Goal: Task Accomplishment & Management: Use online tool/utility

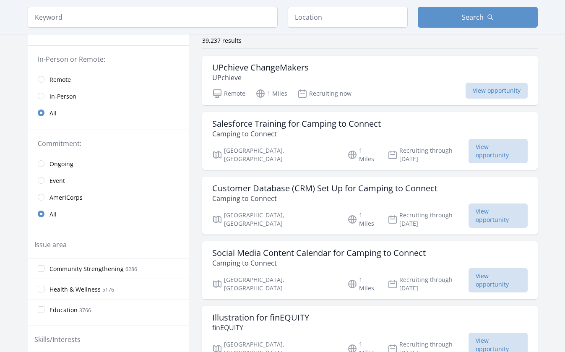
scroll to position [68, 0]
click at [38, 99] on input "radio" at bounding box center [41, 95] width 7 height 7
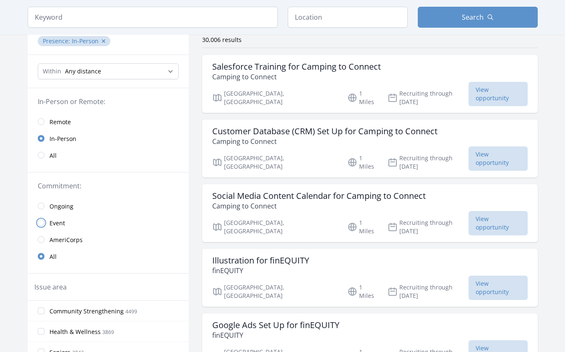
click at [38, 226] on input "radio" at bounding box center [41, 222] width 7 height 7
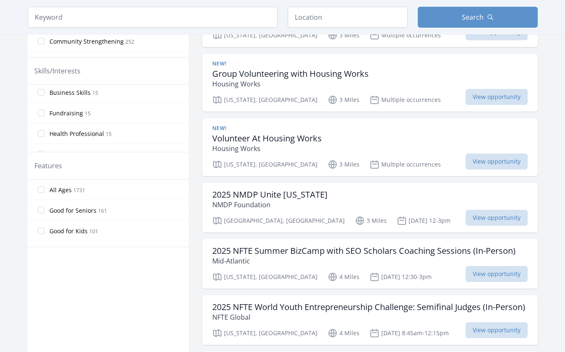
scroll to position [341, 0]
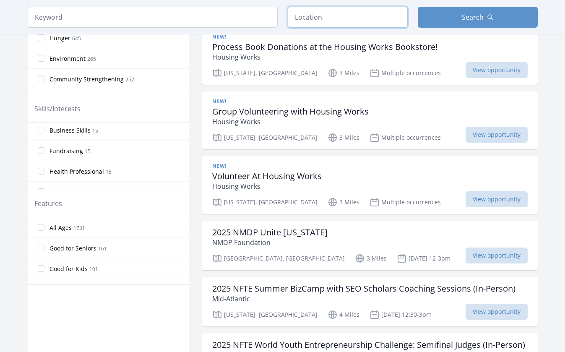
click at [335, 28] on input "text" at bounding box center [348, 17] width 120 height 21
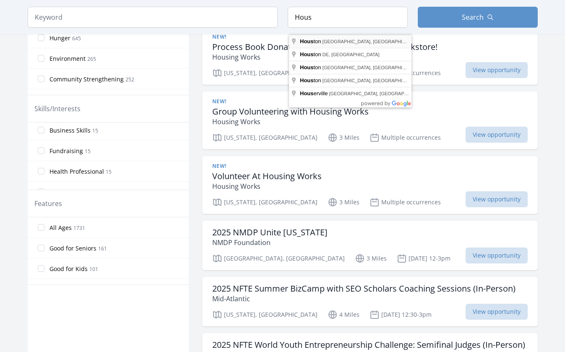
type input "Houston, TX, USA"
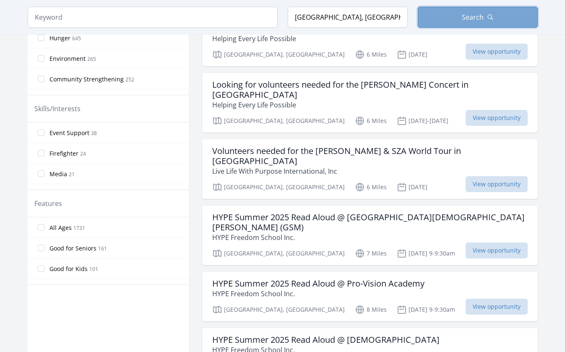
click at [453, 24] on button "Search" at bounding box center [478, 17] width 120 height 21
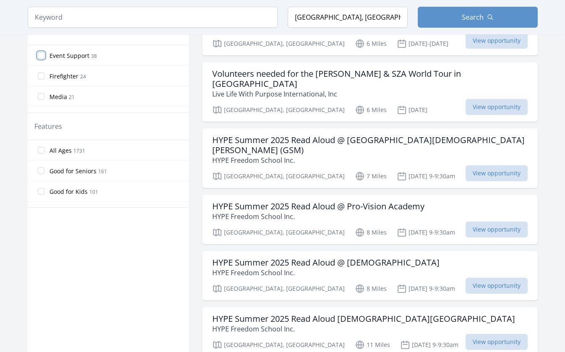
click at [38, 59] on input "Event Support 38" at bounding box center [41, 55] width 7 height 7
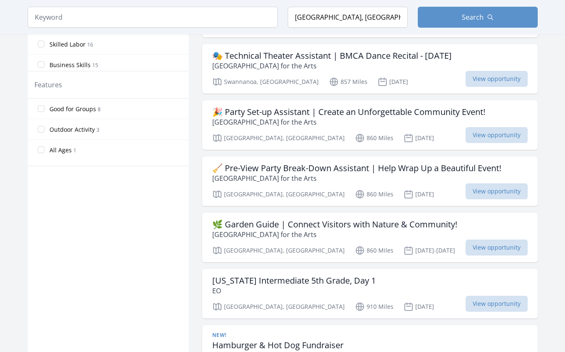
scroll to position [492, 0]
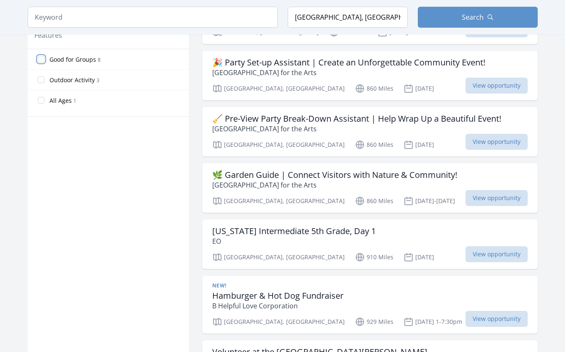
click at [38, 62] on input "Good for Groups 8" at bounding box center [41, 59] width 7 height 7
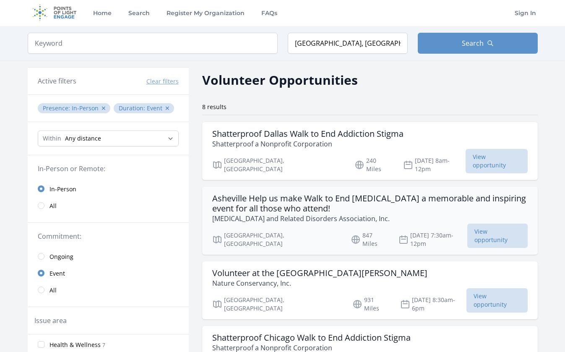
scroll to position [0, 0]
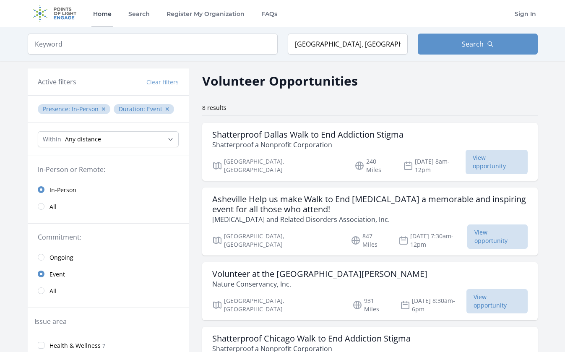
click at [109, 19] on link "Home" at bounding box center [102, 13] width 22 height 27
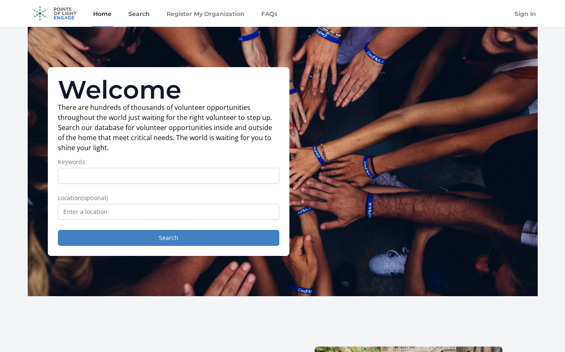
click at [151, 18] on link "Search" at bounding box center [139, 13] width 25 height 27
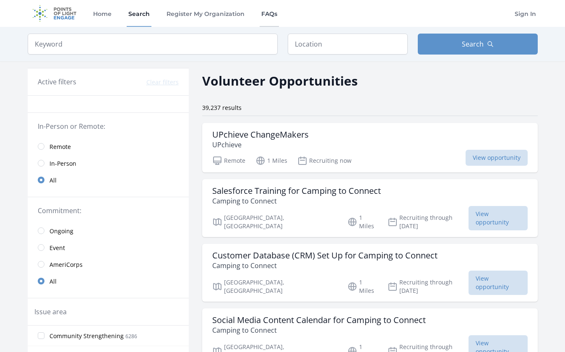
click at [279, 18] on link "FAQs" at bounding box center [269, 13] width 19 height 27
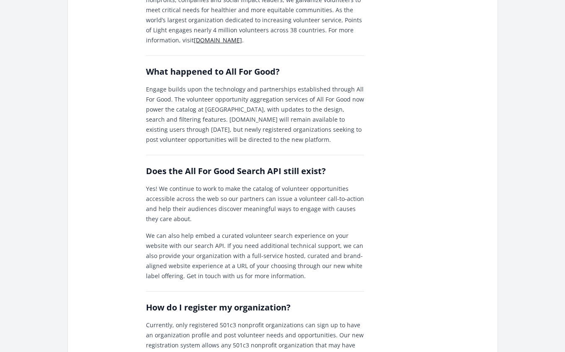
scroll to position [281, 0]
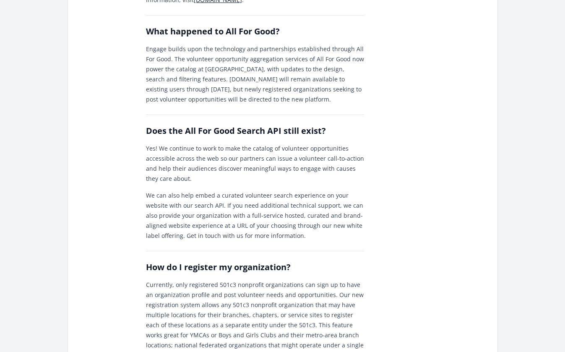
click at [194, 4] on link "www.pointsoflight.org" at bounding box center [218, 0] width 48 height 8
